Goal: Information Seeking & Learning: Find specific page/section

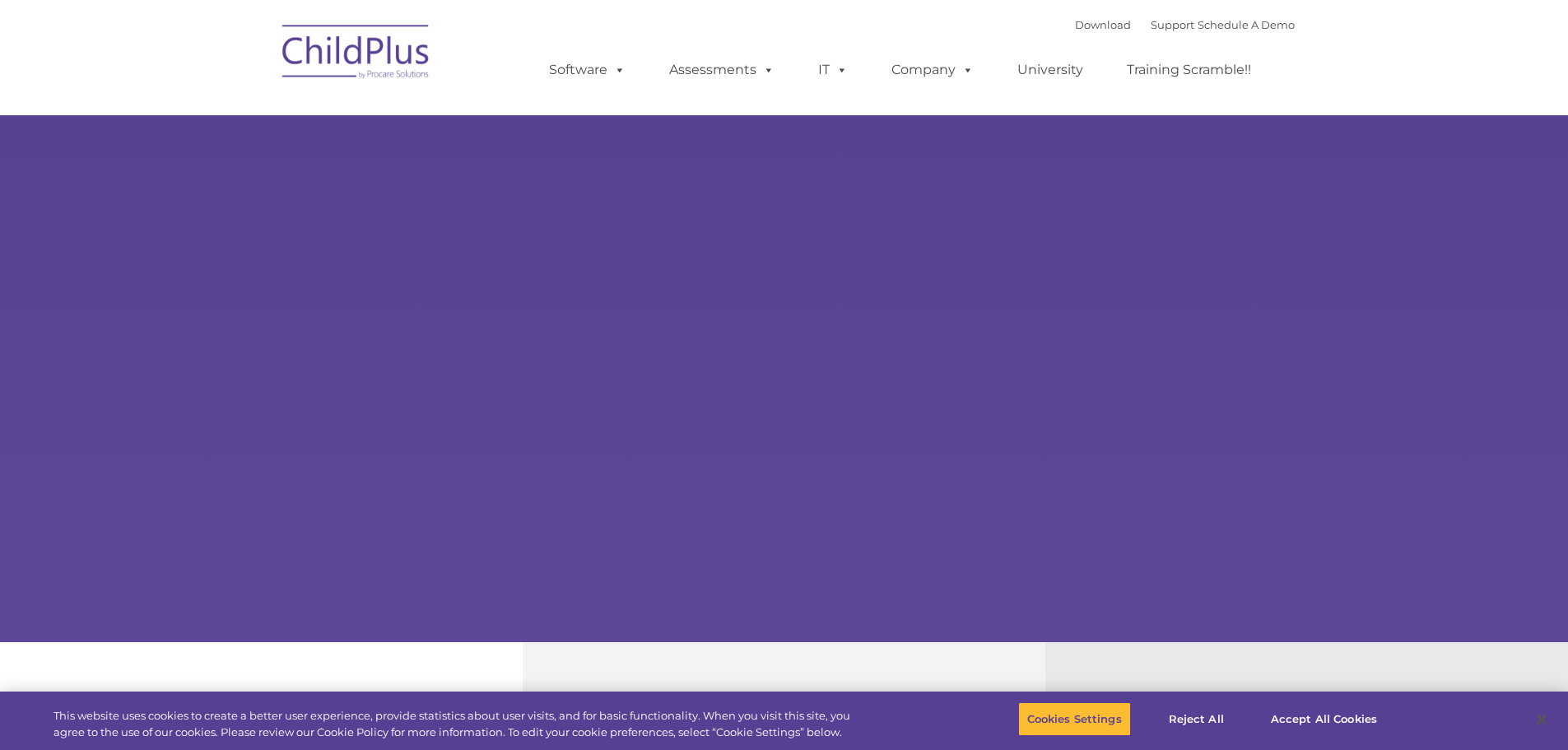
select select "MEDIUM"
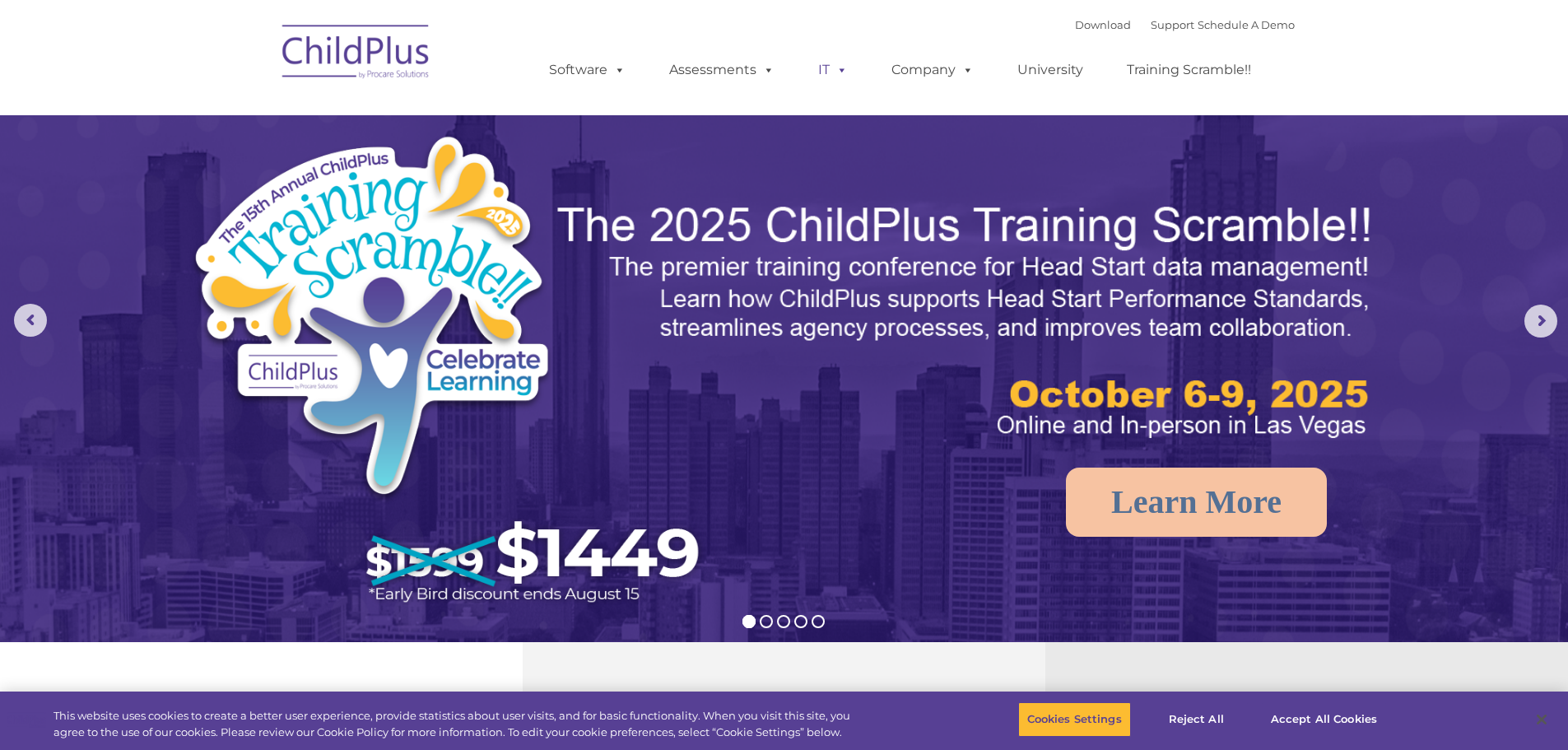
click at [837, 68] on span at bounding box center [839, 69] width 18 height 15
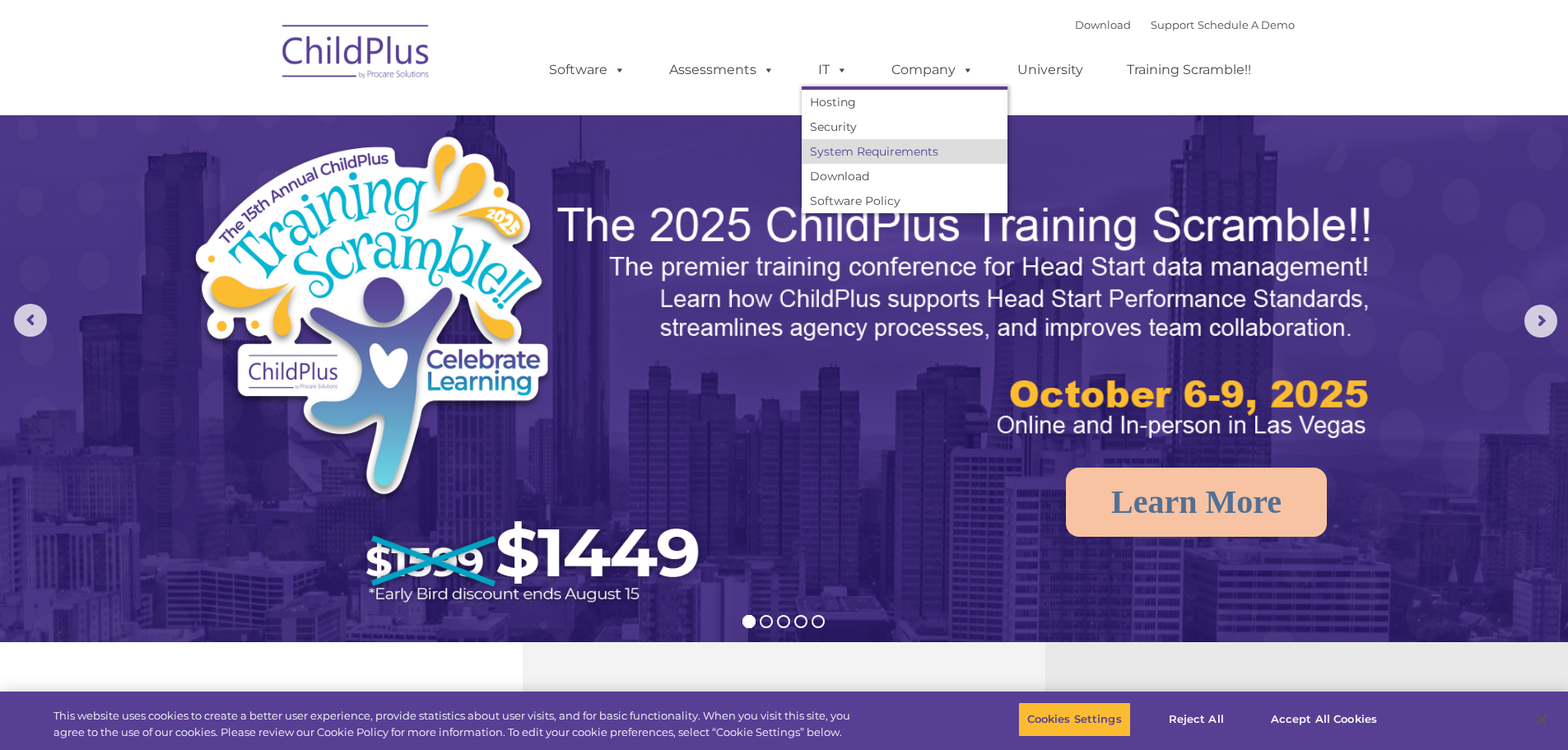
click at [880, 153] on link "System Requirements" at bounding box center [905, 152] width 206 height 25
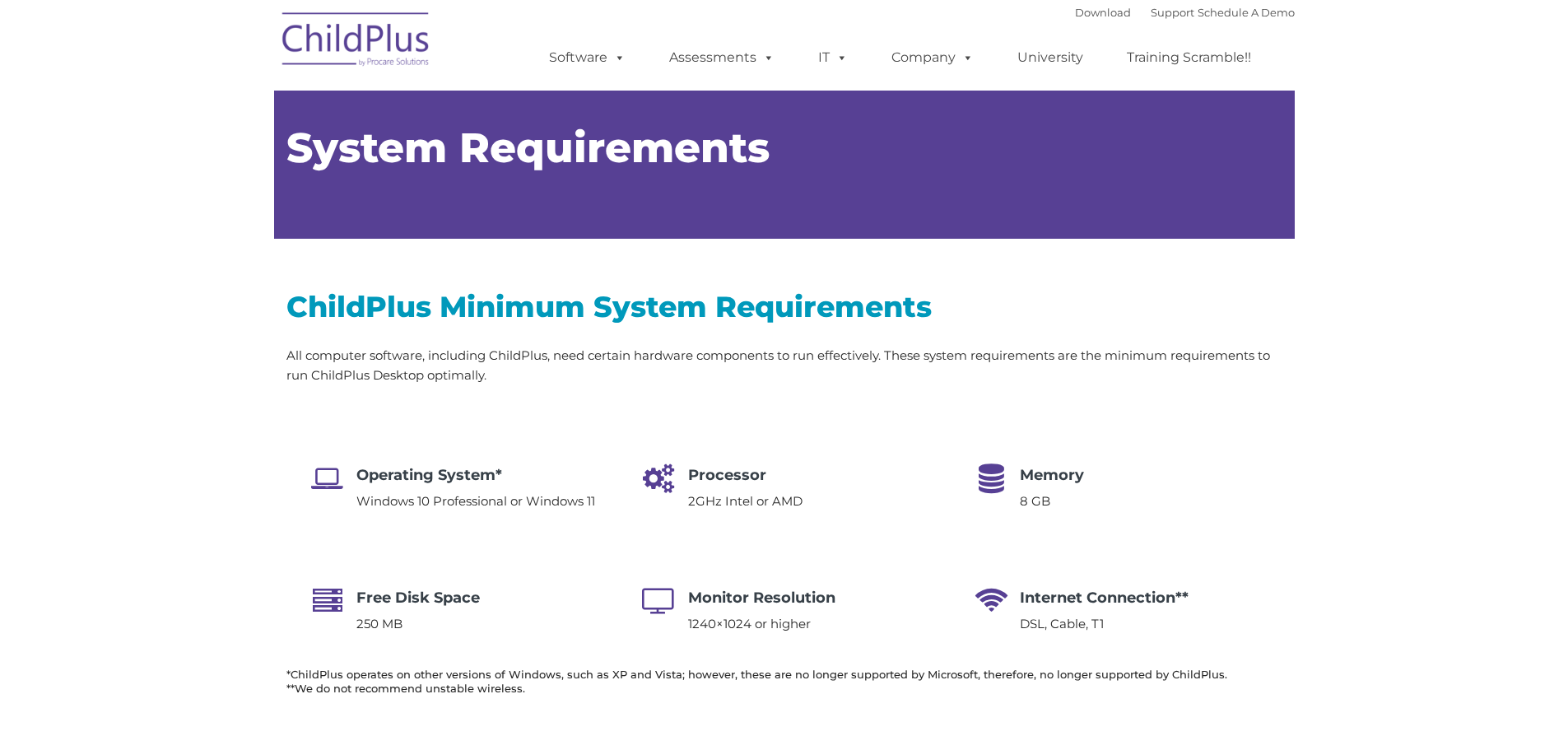
type input ""
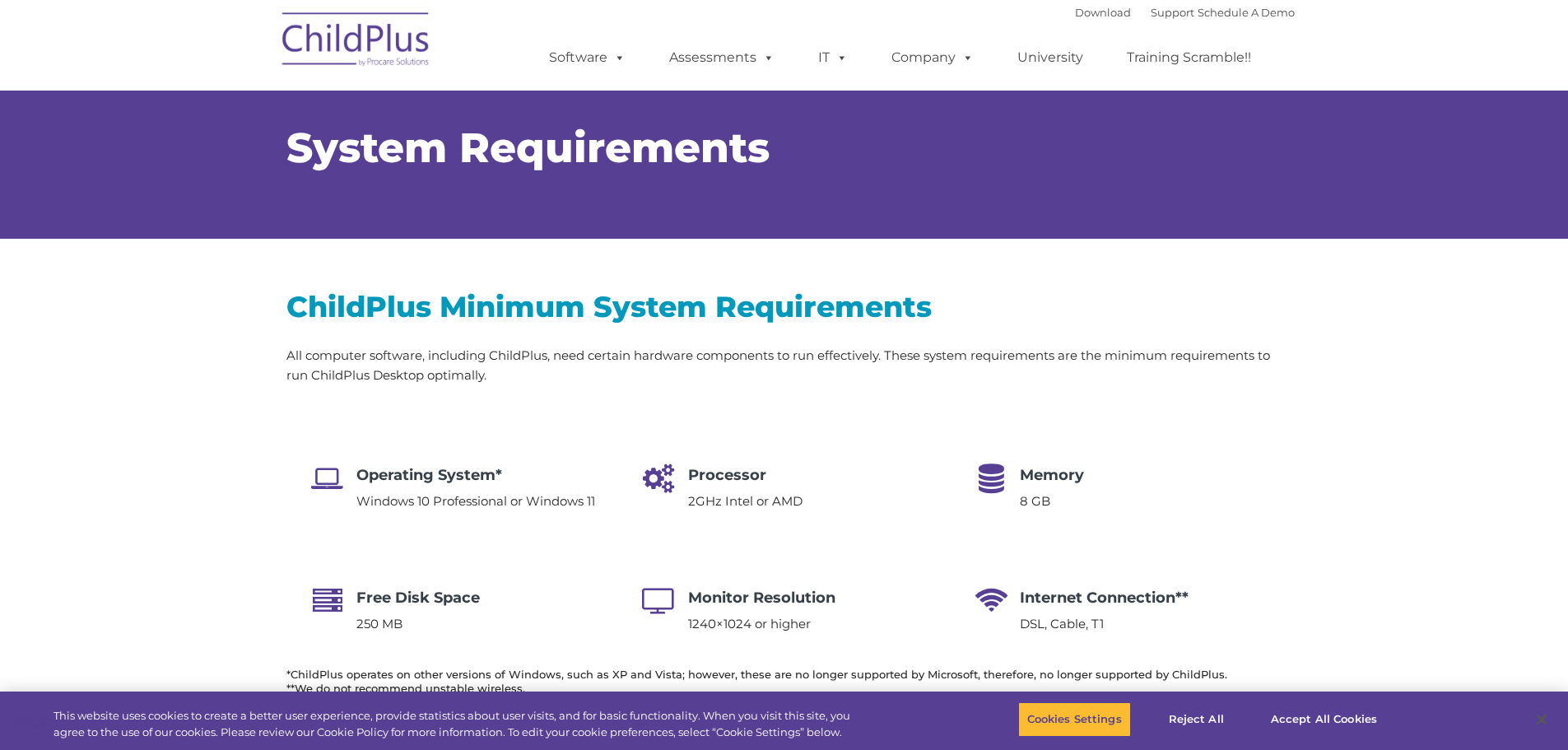
select select "MEDIUM"
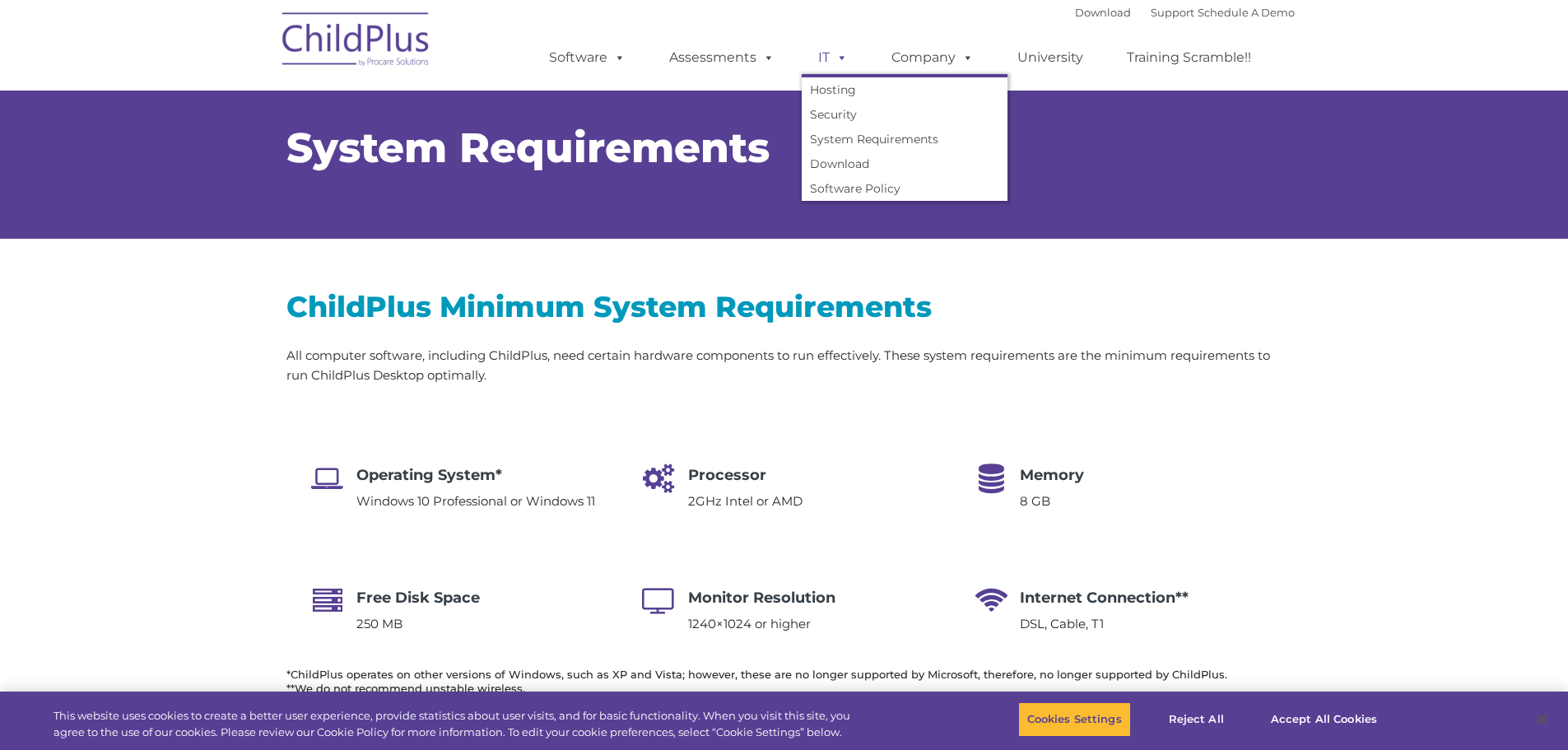
click at [821, 54] on link "IT" at bounding box center [833, 58] width 63 height 33
